Goal: Transaction & Acquisition: Obtain resource

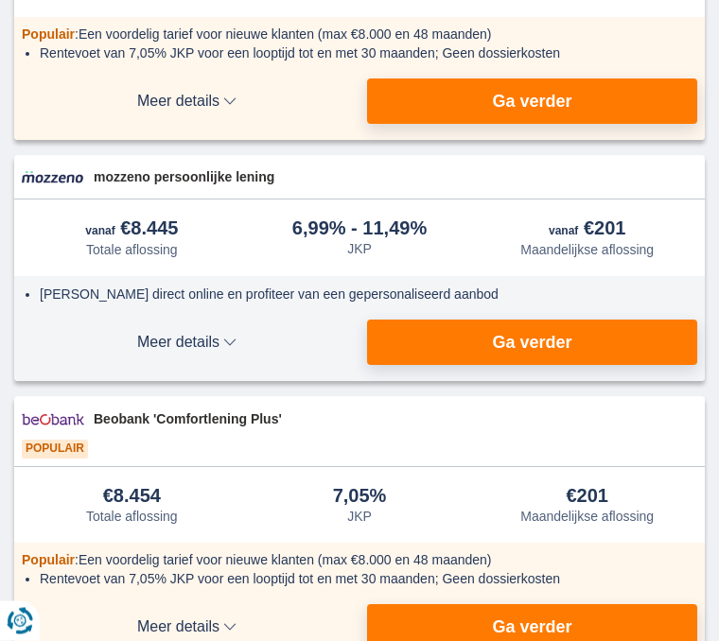
scroll to position [521, 0]
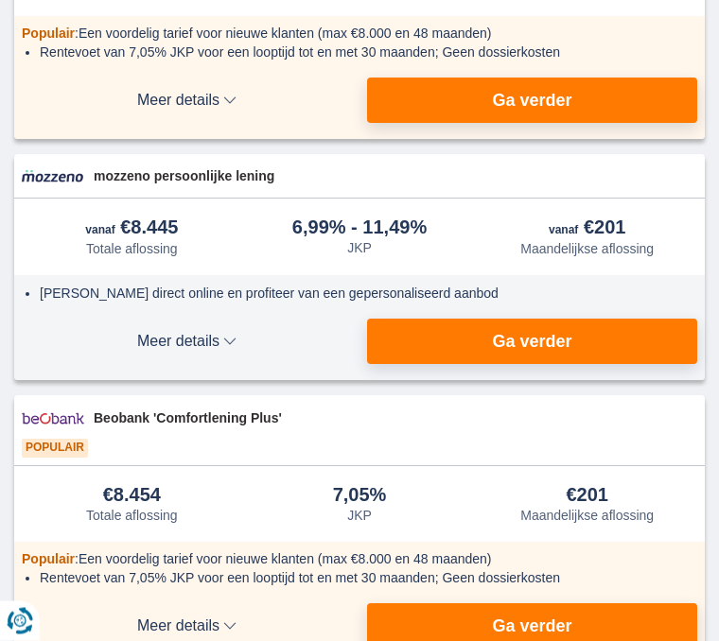
click at [646, 622] on button "Ga verder" at bounding box center [532, 626] width 330 height 45
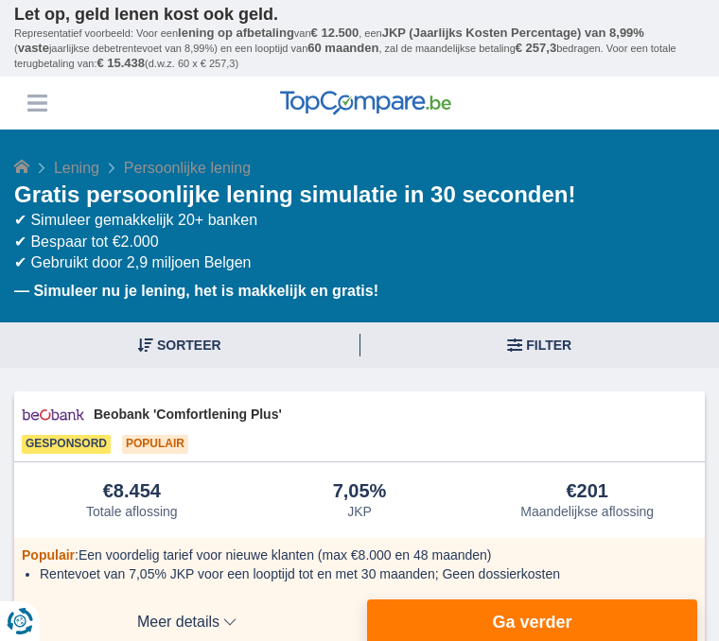
click at [645, 616] on button "Ga verder" at bounding box center [532, 622] width 330 height 45
